Goal: Information Seeking & Learning: Learn about a topic

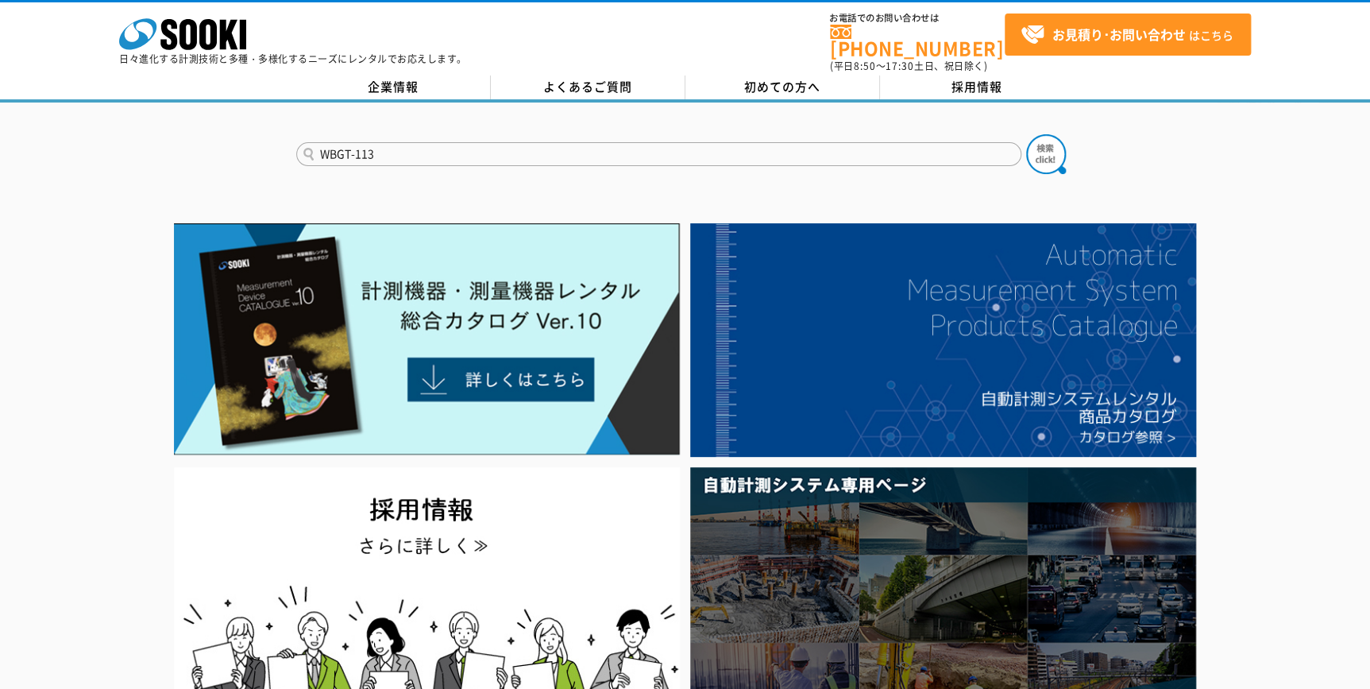
type input "WBGT-113"
click at [1026, 134] on button at bounding box center [1046, 154] width 40 height 40
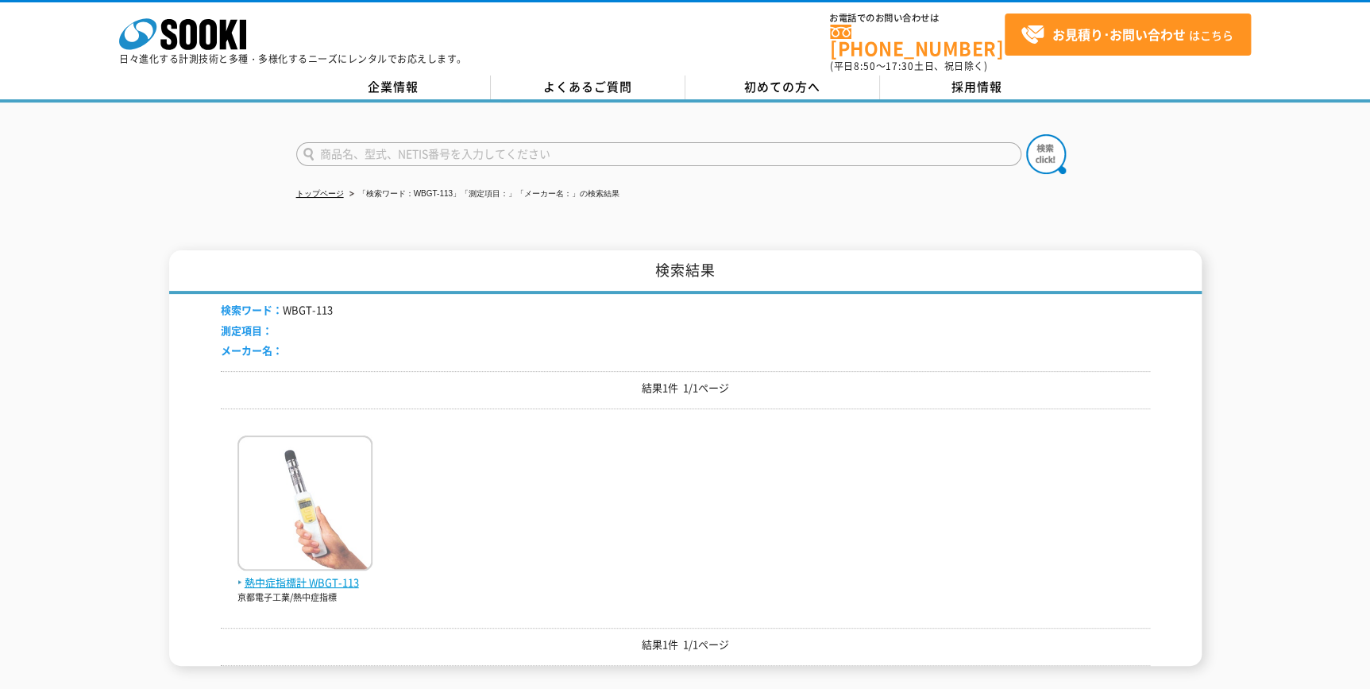
click at [300, 476] on img at bounding box center [305, 504] width 135 height 139
